Goal: Find specific page/section: Find specific page/section

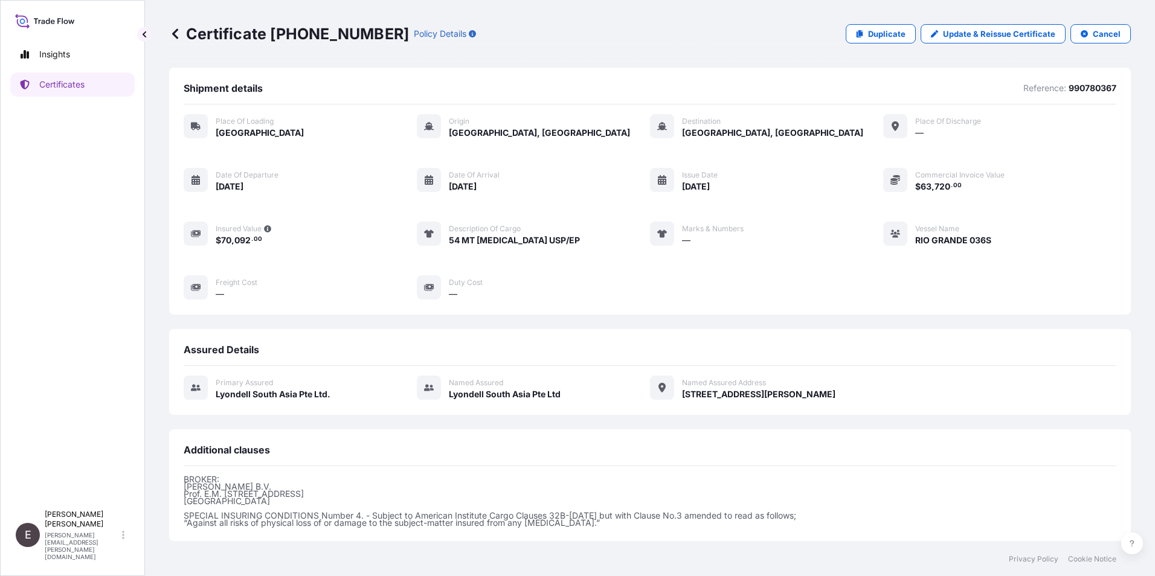
scroll to position [126, 0]
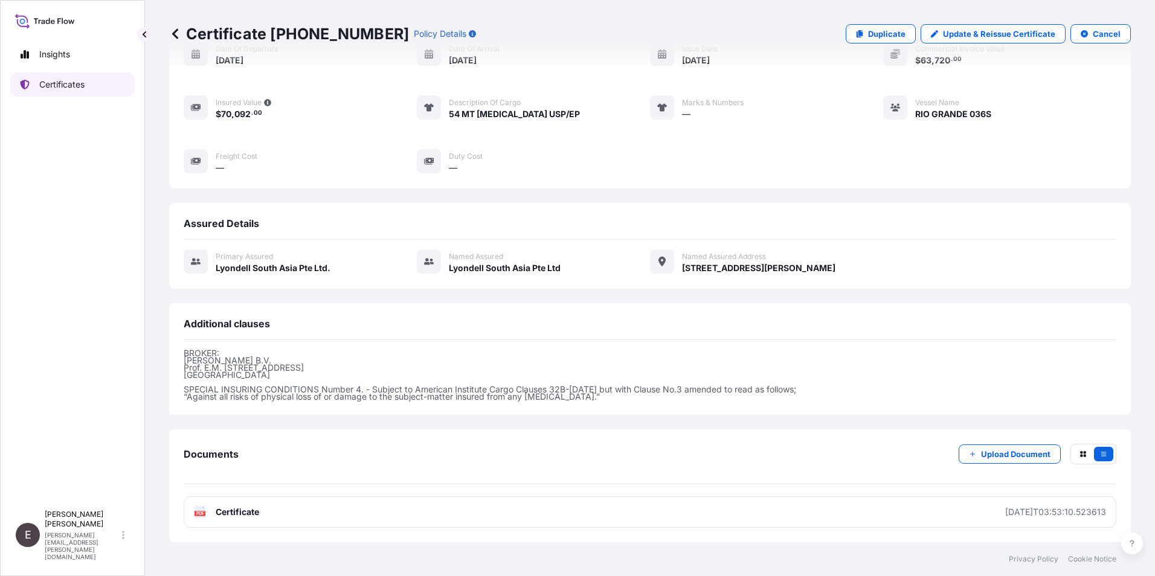
click at [74, 79] on p "Certificates" at bounding box center [61, 85] width 45 height 12
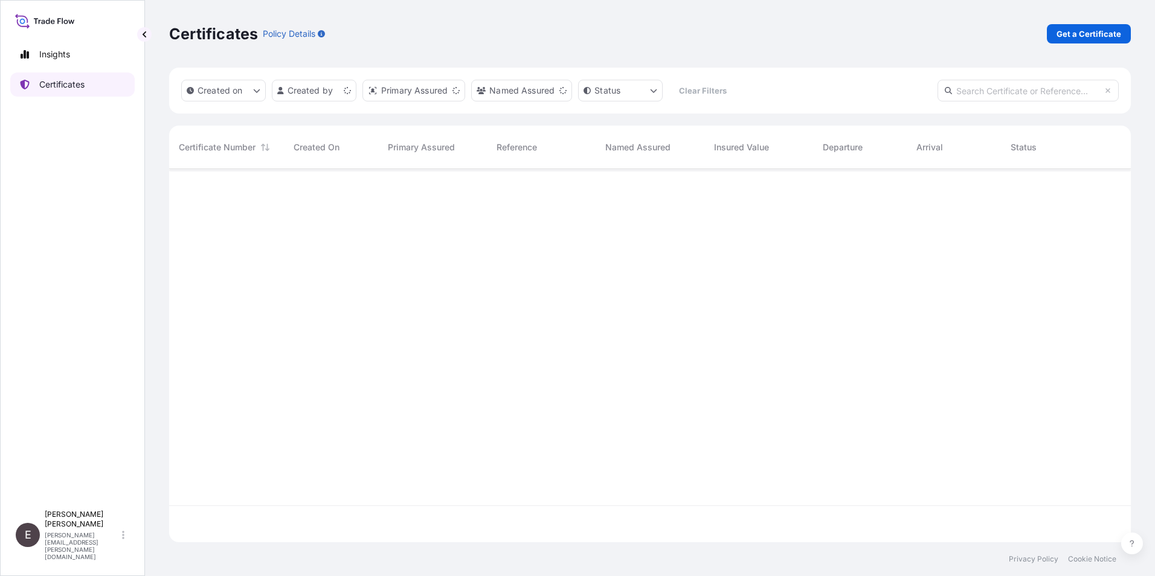
scroll to position [371, 953]
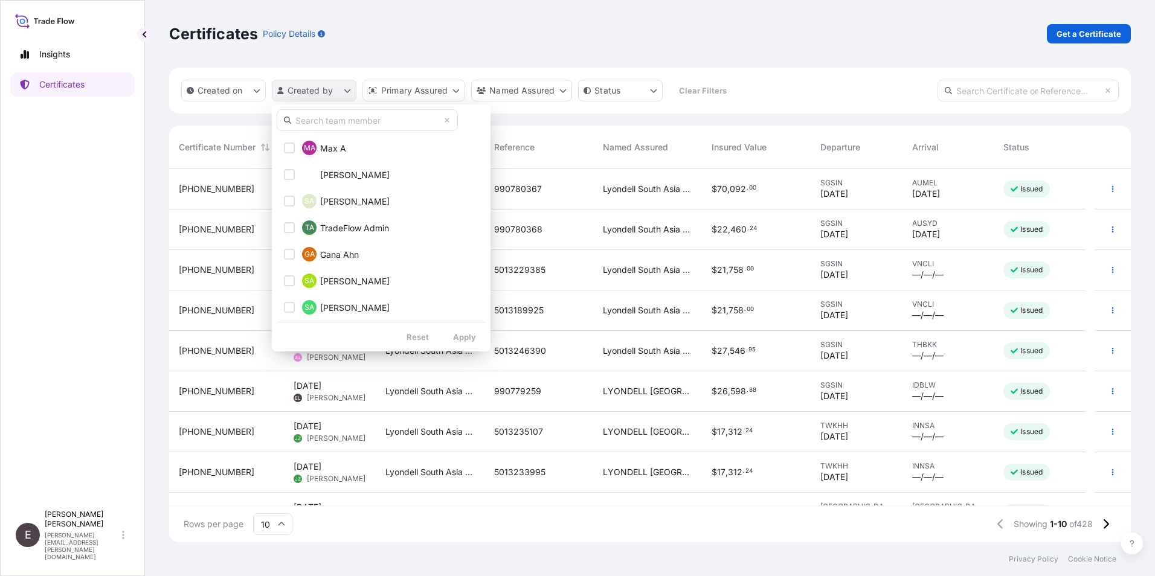
click at [302, 89] on html "Insights Certificates E [PERSON_NAME] [PERSON_NAME][EMAIL_ADDRESS][PERSON_NAME]…" at bounding box center [577, 288] width 1155 height 576
click at [302, 116] on input "text" at bounding box center [367, 120] width 181 height 22
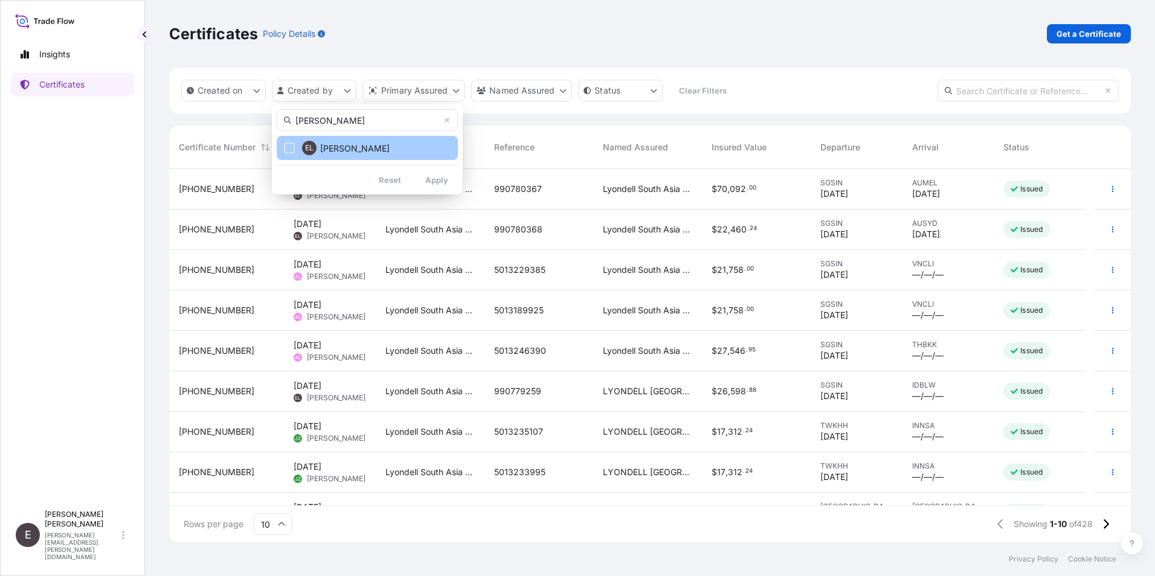
type input "[PERSON_NAME]"
click at [413, 146] on button "EL [PERSON_NAME]" at bounding box center [367, 148] width 181 height 24
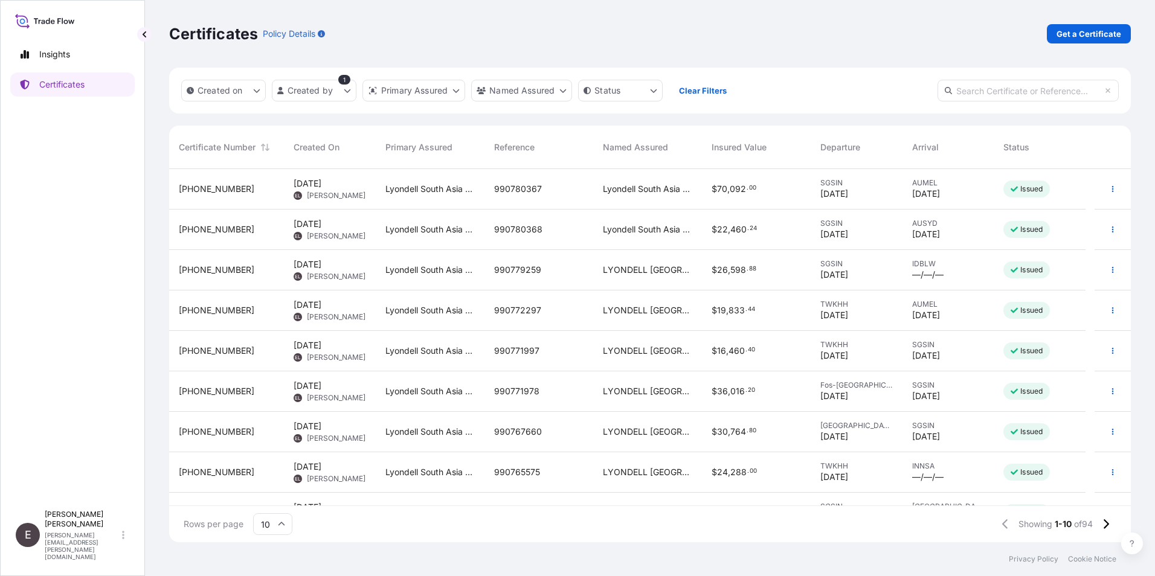
click at [283, 521] on icon at bounding box center [281, 524] width 7 height 7
click at [280, 485] on div "50" at bounding box center [273, 491] width 30 height 23
